Goal: Task Accomplishment & Management: Use online tool/utility

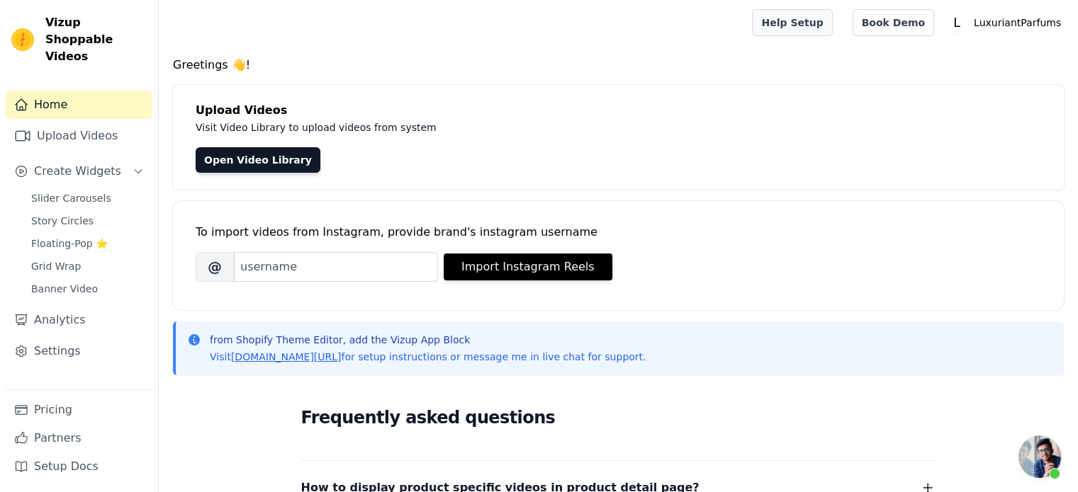
scroll to position [147, 0]
click at [66, 191] on span "Slider Carousels" at bounding box center [71, 198] width 80 height 14
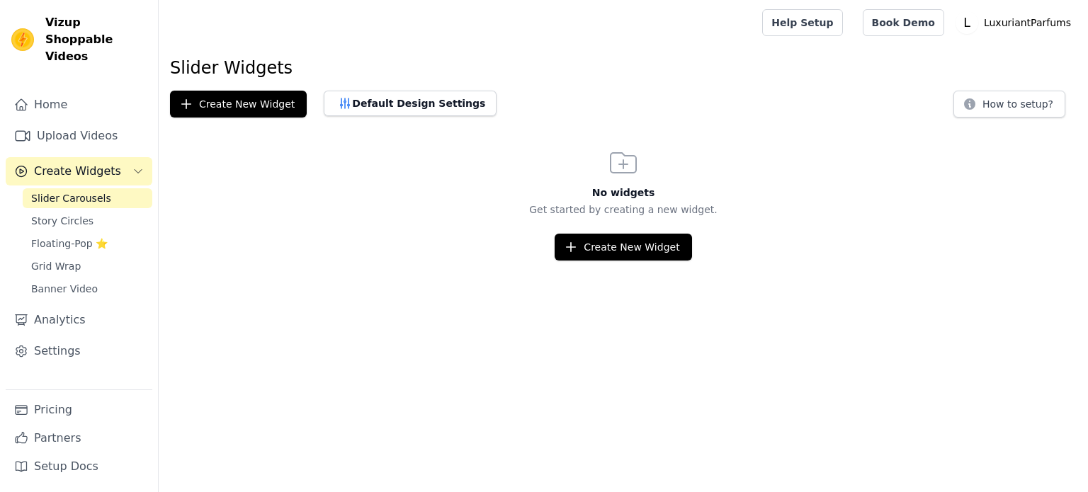
click at [66, 214] on span "Story Circles" at bounding box center [62, 221] width 62 height 14
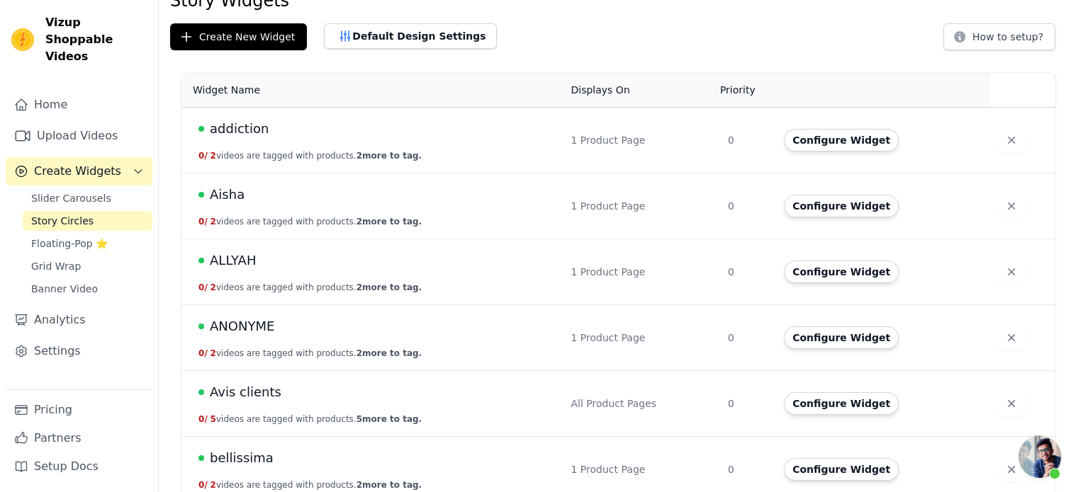
scroll to position [71, 0]
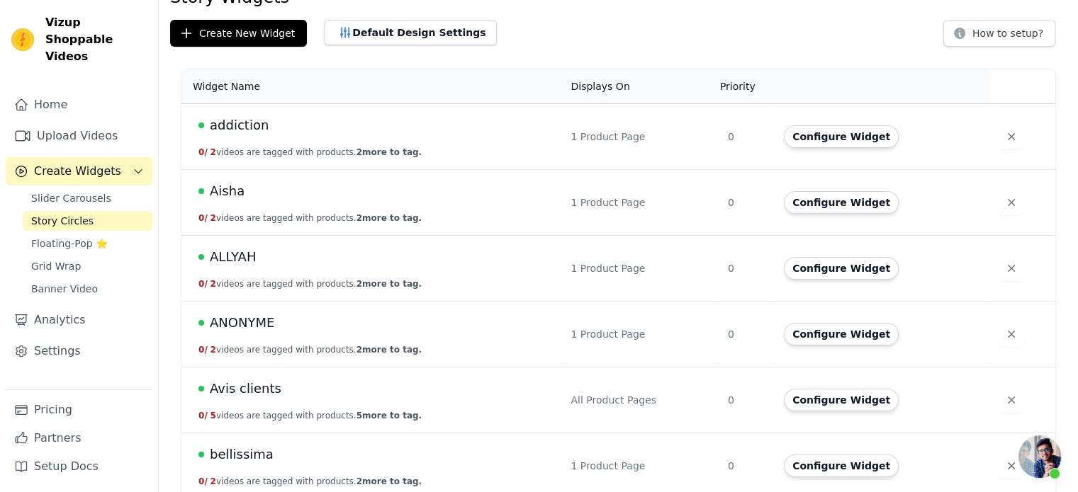
click at [237, 392] on span "Avis clients" at bounding box center [246, 389] width 72 height 20
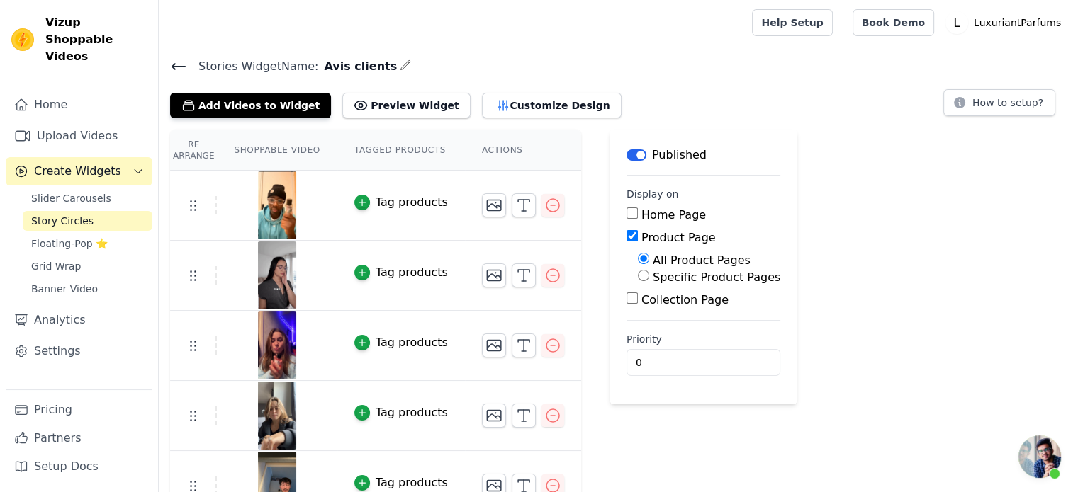
scroll to position [27, 0]
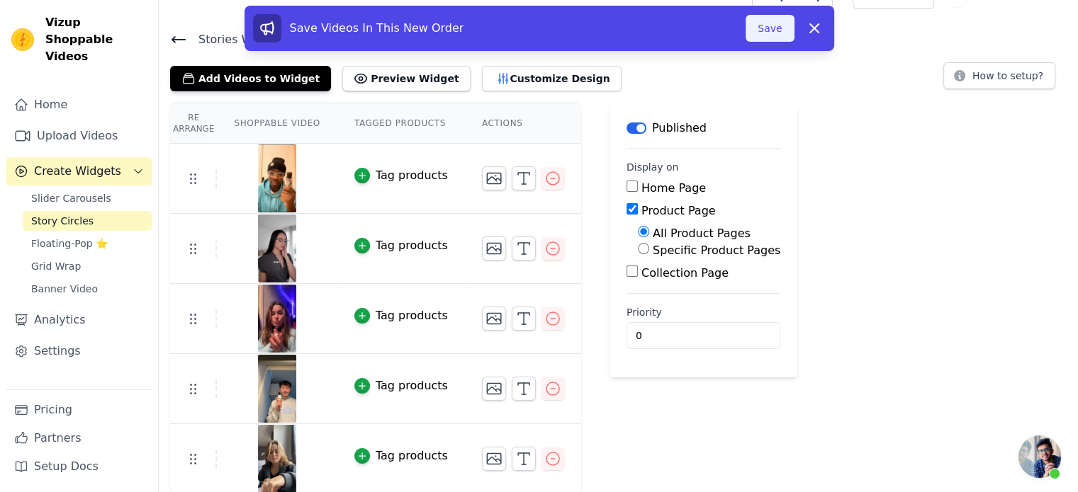
click at [762, 33] on button "Save" at bounding box center [769, 28] width 48 height 27
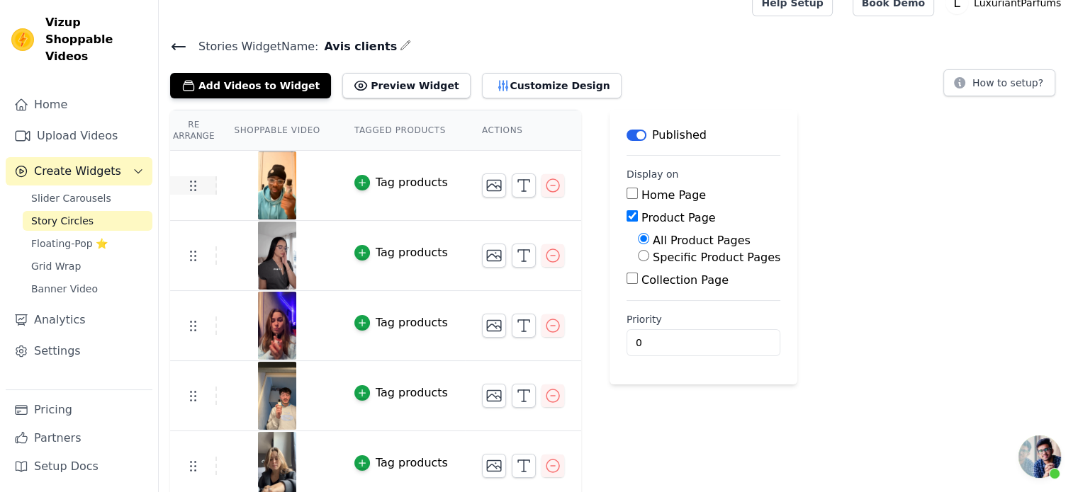
scroll to position [27, 0]
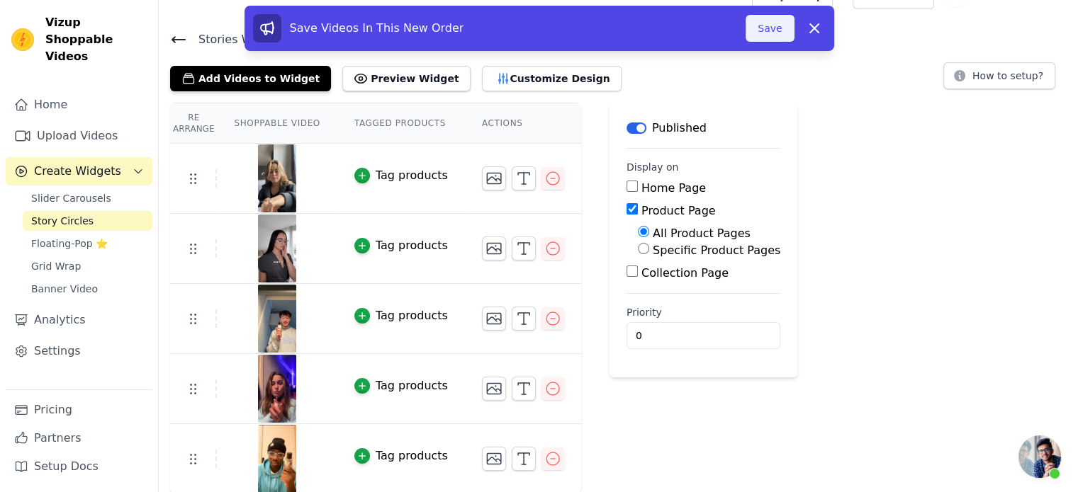
click at [782, 26] on button "Save" at bounding box center [769, 28] width 48 height 27
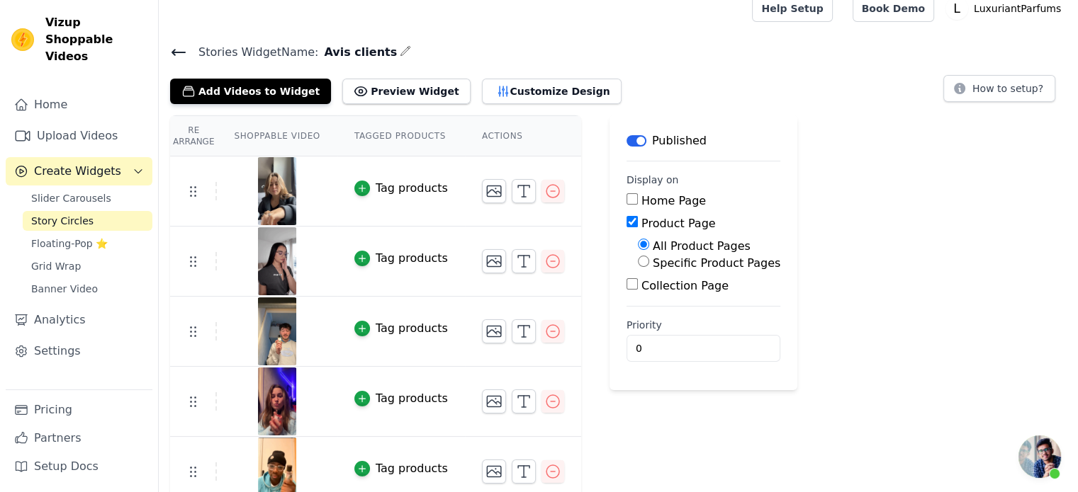
scroll to position [27, 0]
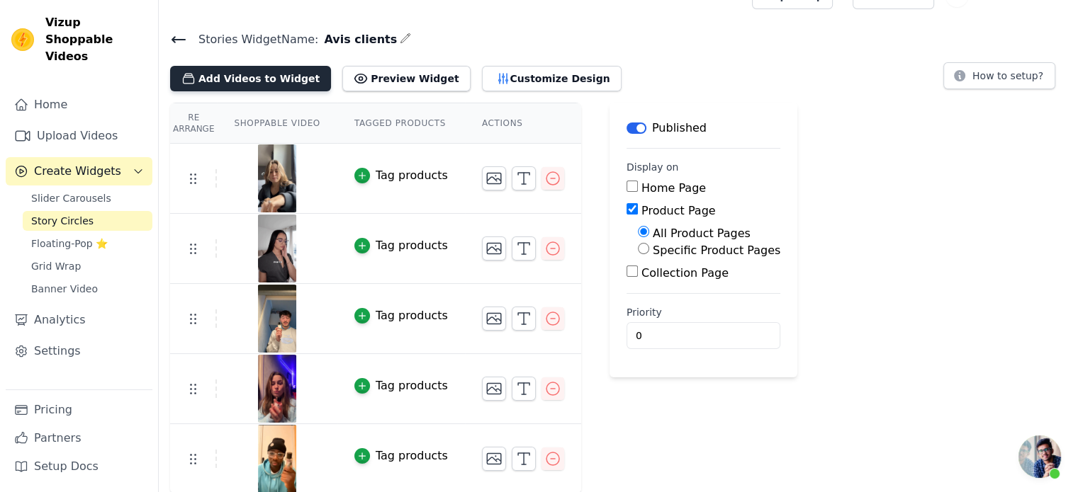
click at [247, 84] on button "Add Videos to Widget" at bounding box center [250, 79] width 161 height 26
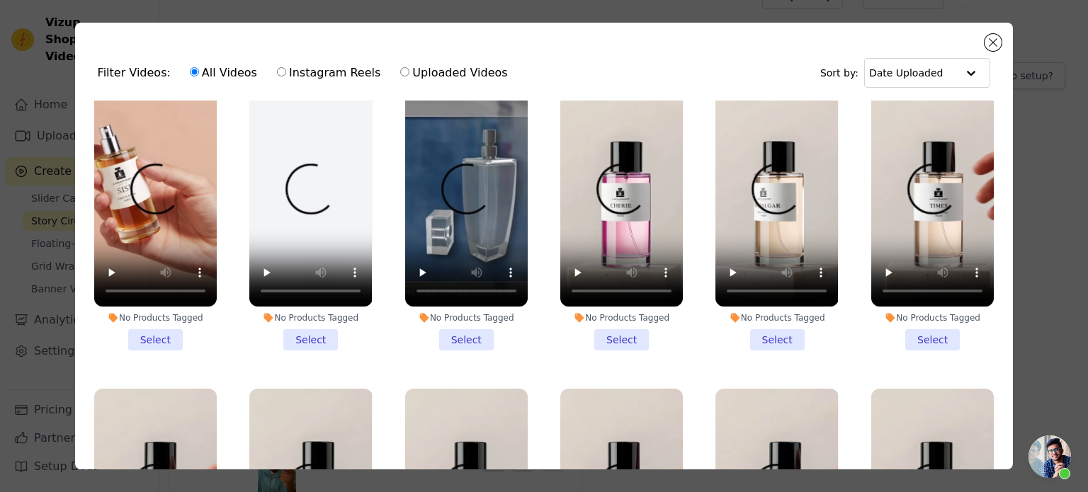
scroll to position [0, 0]
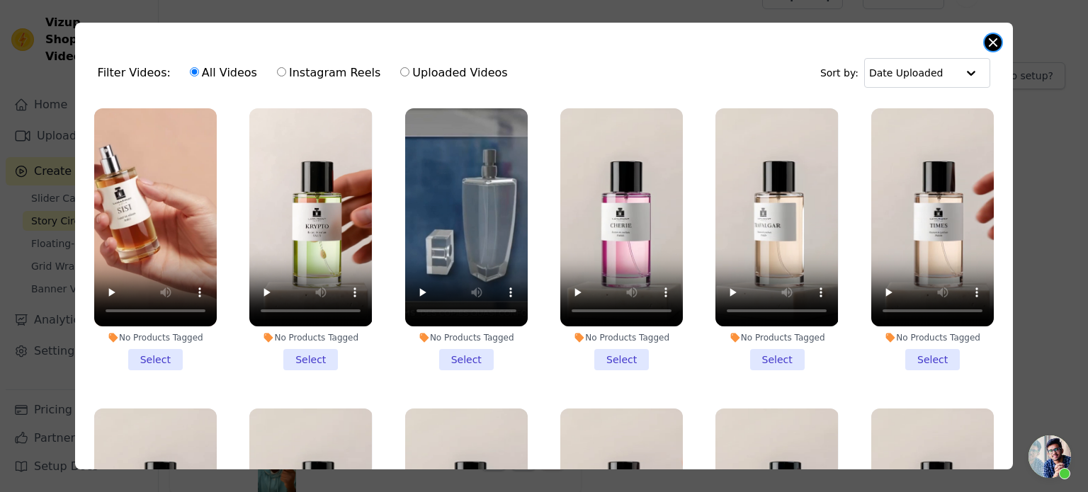
click at [1000, 39] on button "Close modal" at bounding box center [993, 42] width 17 height 17
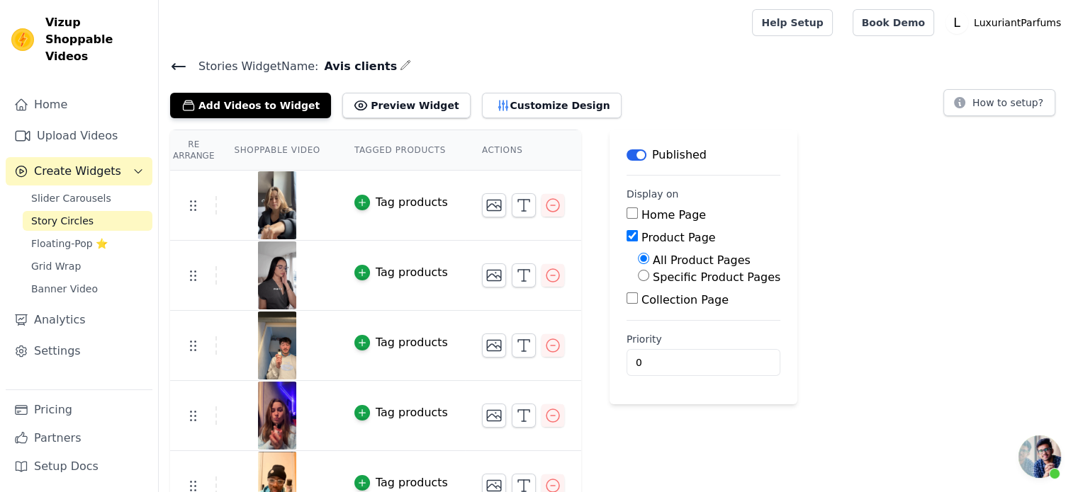
scroll to position [27, 0]
